Goal: Information Seeking & Learning: Understand process/instructions

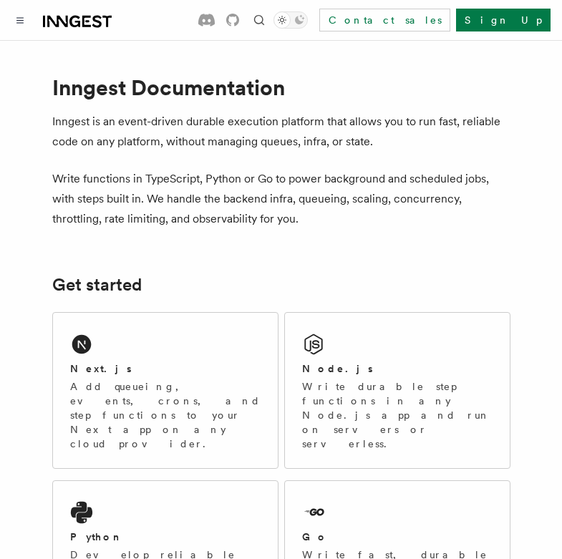
click at [121, 414] on p "Add queueing, events, crons, and step functions to your Next app on any cloud p…" at bounding box center [165, 416] width 191 height 72
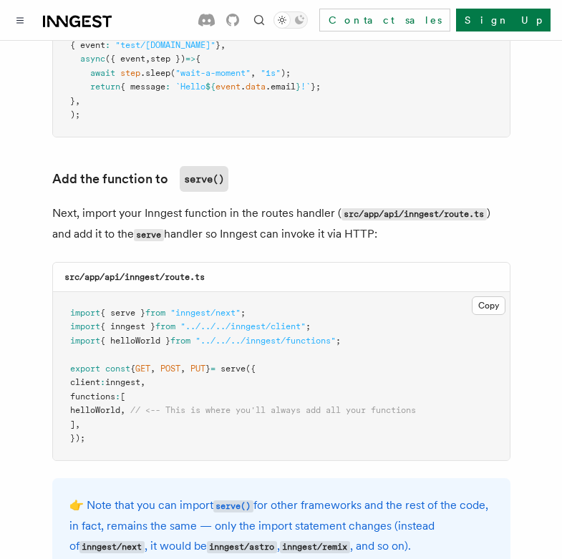
scroll to position [2794, 0]
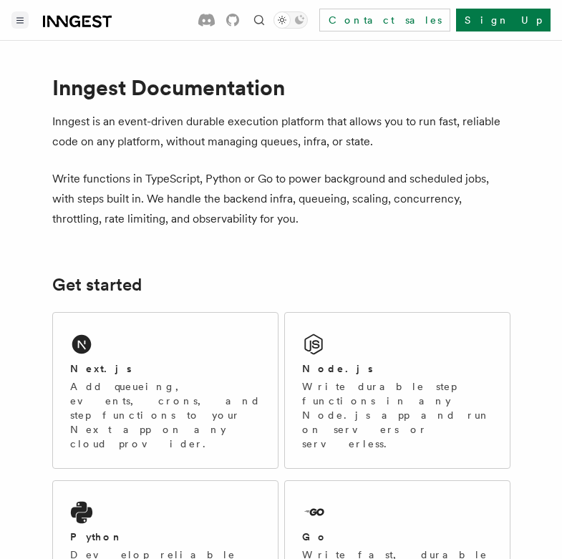
click at [19, 27] on button "Toggle navigation" at bounding box center [19, 19] width 17 height 17
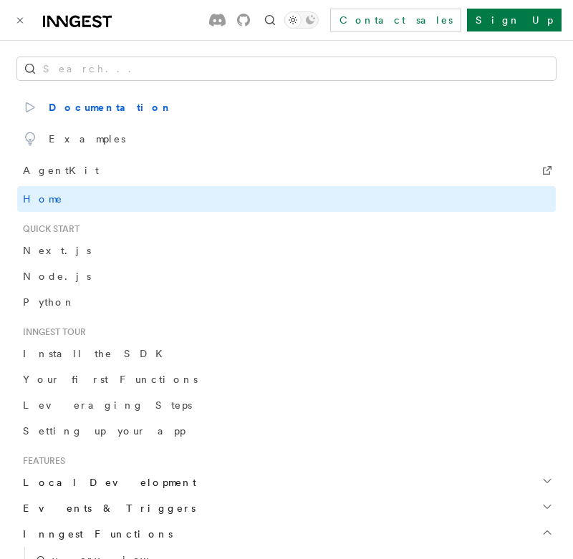
drag, startPoint x: 46, startPoint y: 254, endPoint x: 54, endPoint y: 252, distance: 8.2
click at [46, 253] on span "Next.js" at bounding box center [57, 250] width 68 height 11
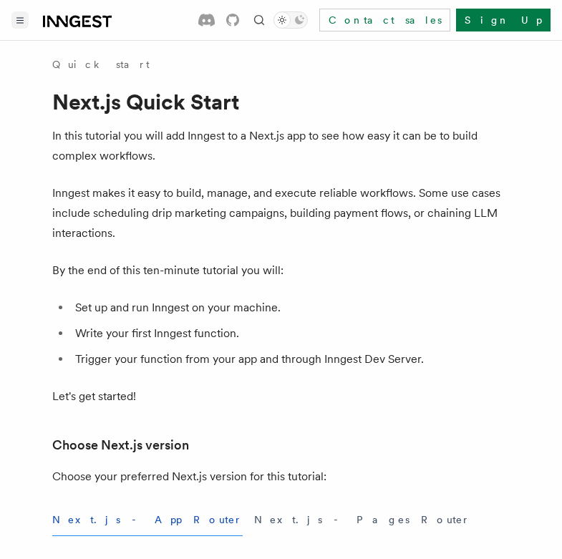
click at [19, 21] on icon "Toggle navigation" at bounding box center [19, 20] width 7 height 6
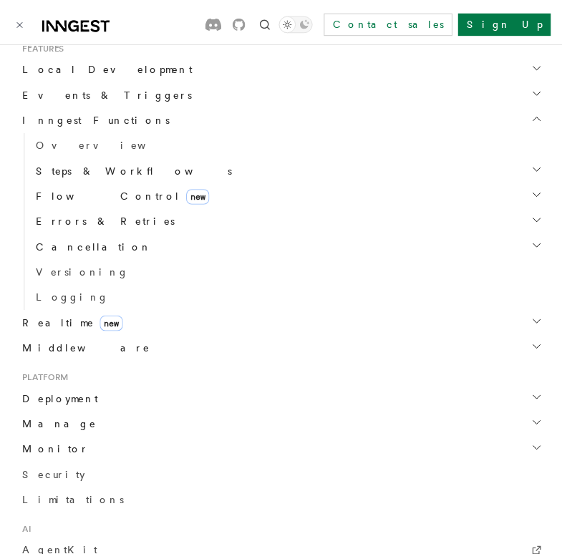
scroll to position [106, 0]
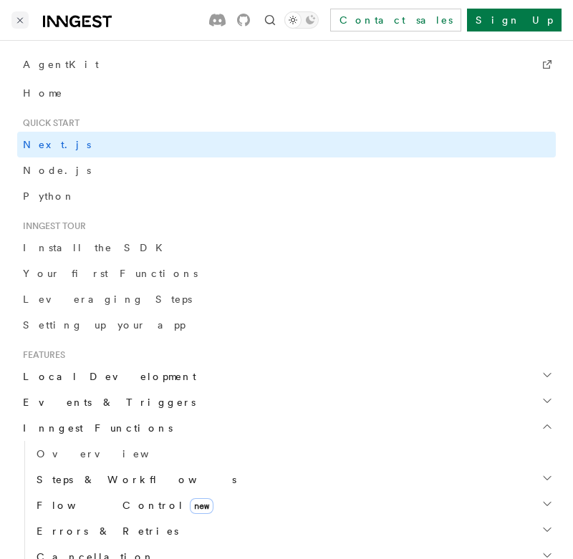
click at [14, 15] on button "Toggle navigation" at bounding box center [19, 19] width 17 height 17
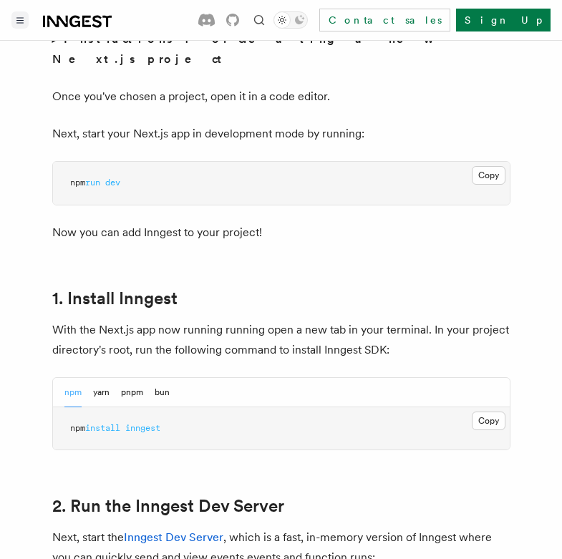
scroll to position [0, 0]
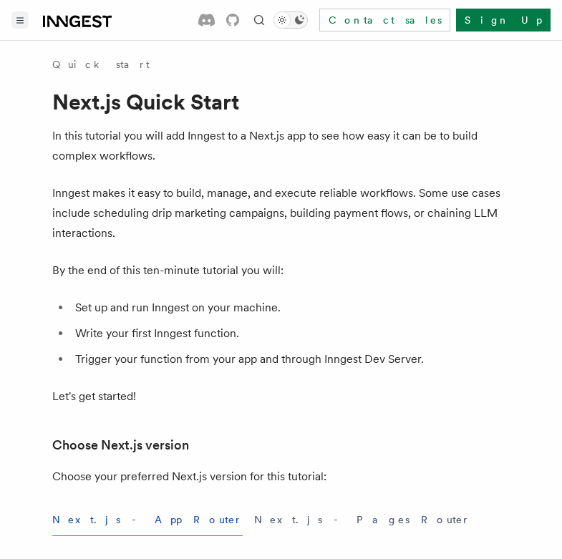
click at [289, 18] on icon "Toggle dark mode" at bounding box center [282, 20] width 14 height 14
